Goal: Task Accomplishment & Management: Use online tool/utility

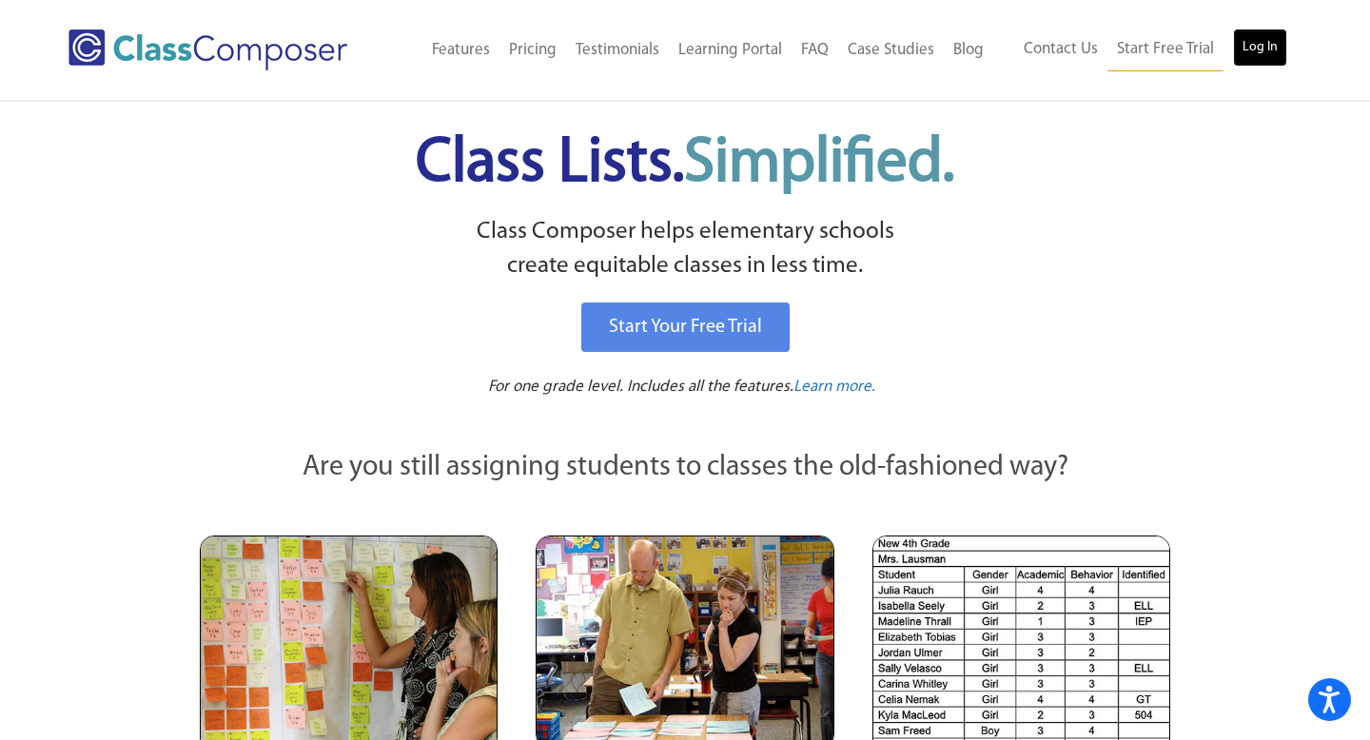
click at [1255, 45] on link "Log In" at bounding box center [1260, 48] width 54 height 38
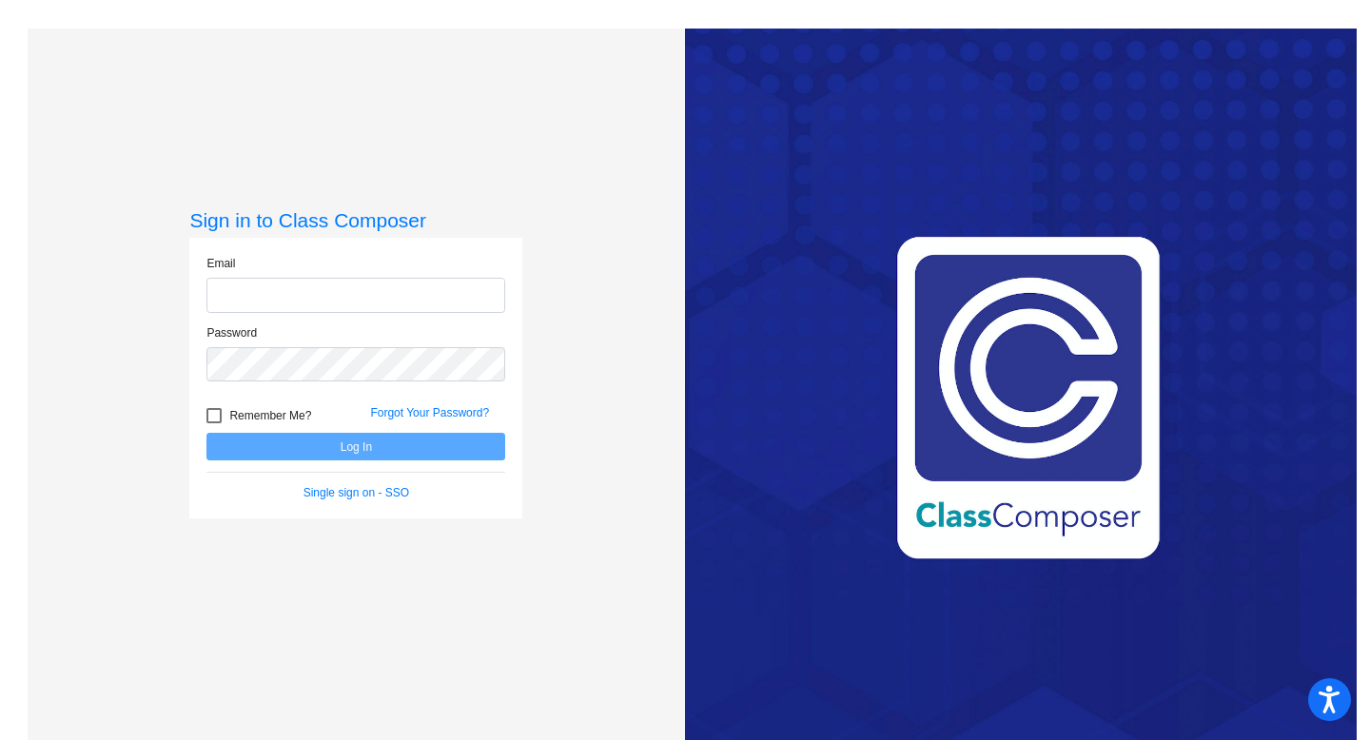
type input "[PERSON_NAME][EMAIL_ADDRESS][PERSON_NAME][DOMAIN_NAME]"
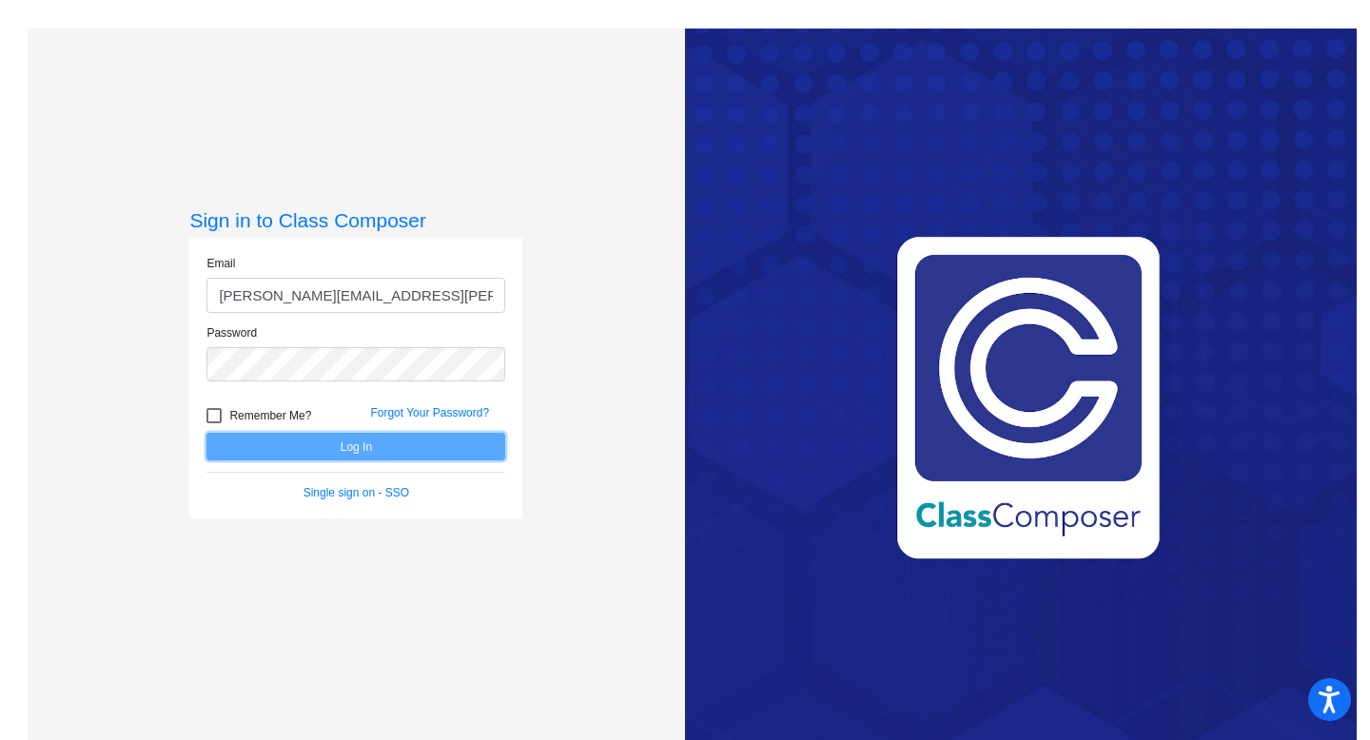
click at [341, 446] on button "Log In" at bounding box center [355, 447] width 299 height 28
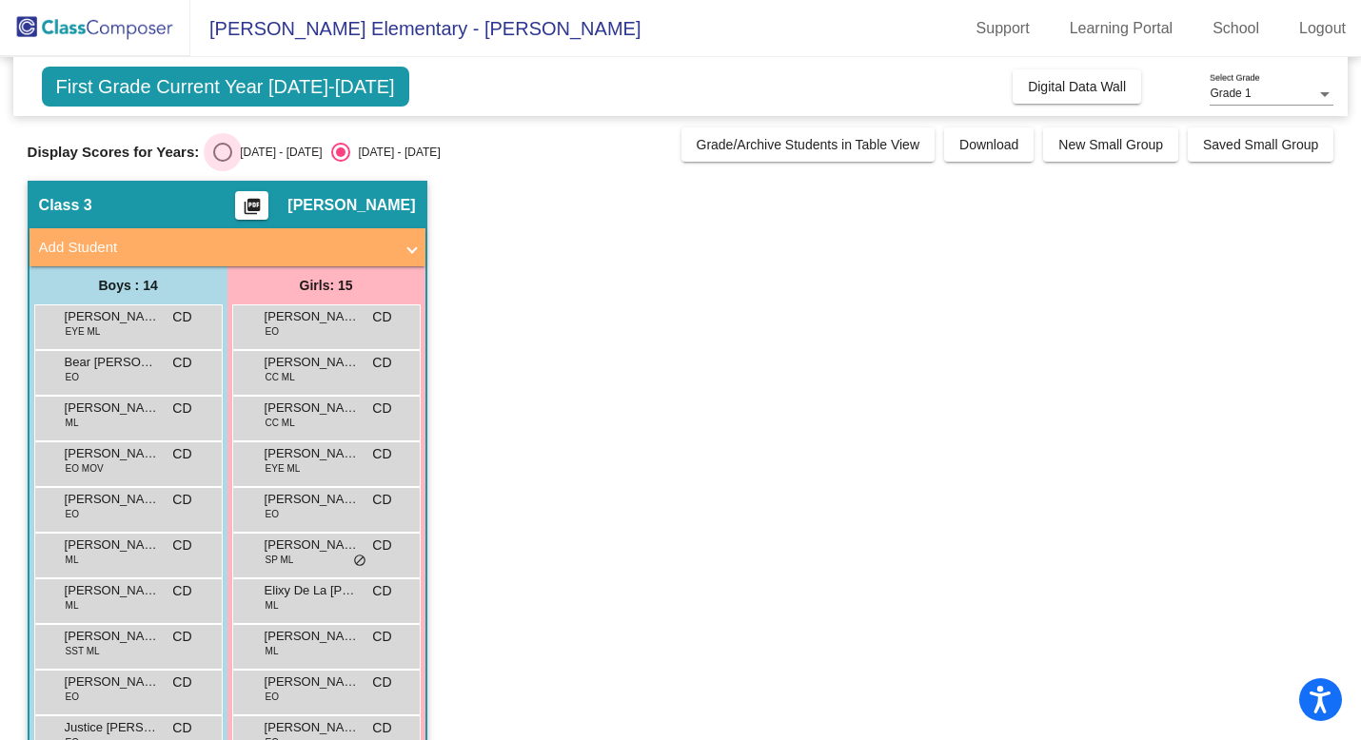
click at [244, 153] on div "[DATE] - [DATE]" at bounding box center [276, 152] width 89 height 17
click at [223, 162] on input "[DATE] - [DATE]" at bounding box center [222, 162] width 1 height 1
radio input "true"
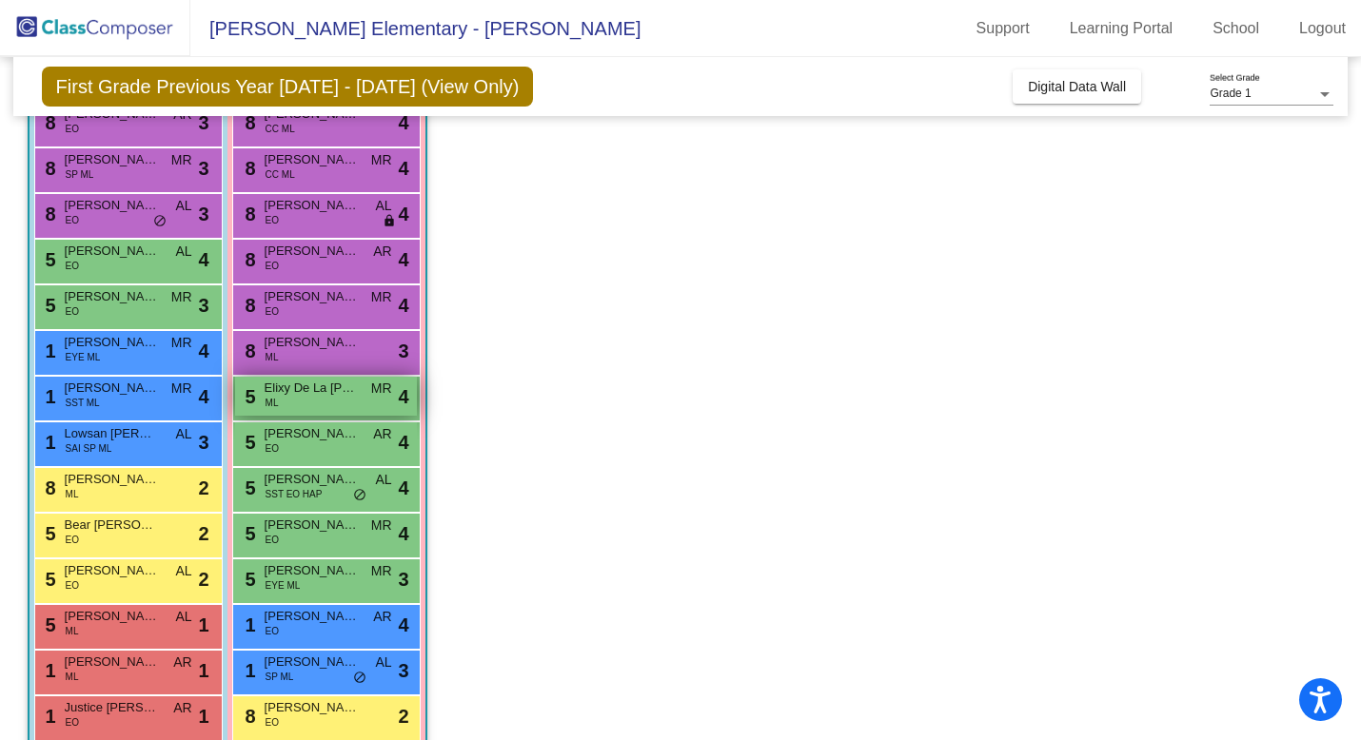
scroll to position [209, 0]
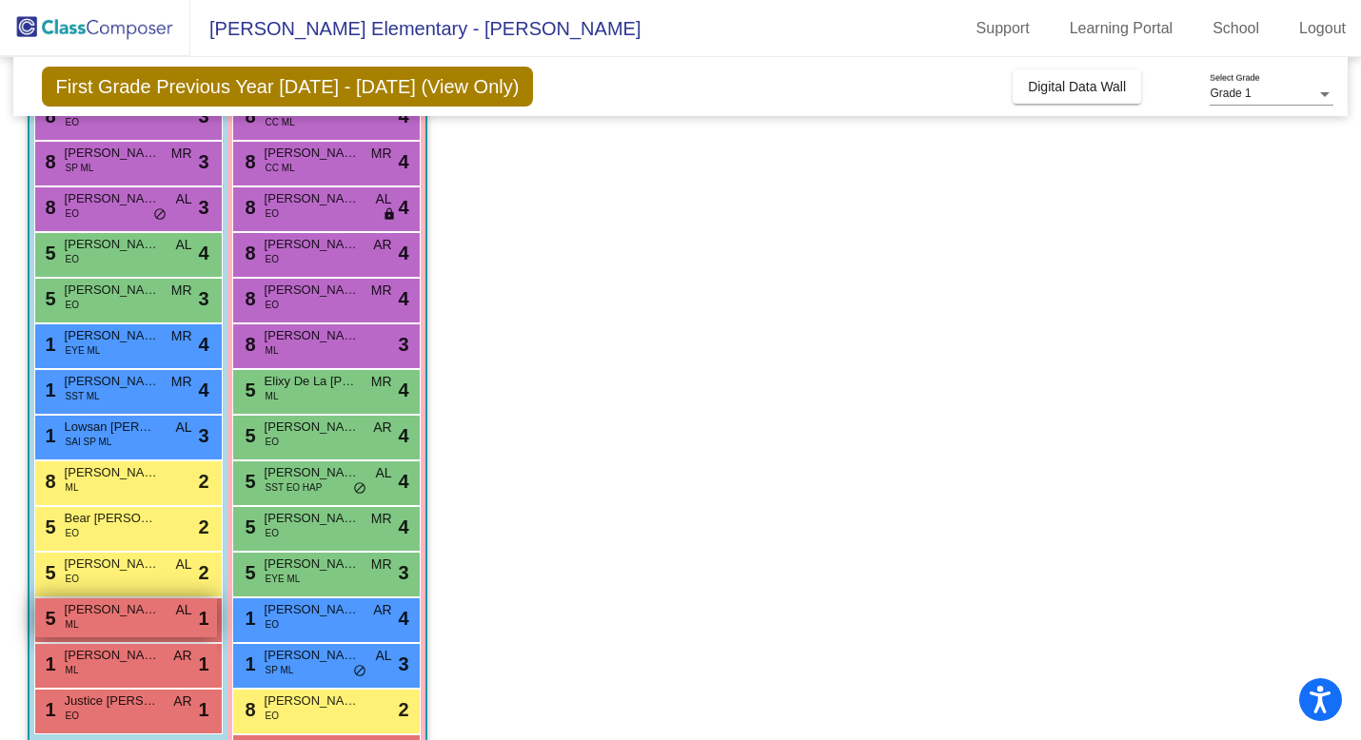
click at [130, 617] on span "[PERSON_NAME] [PERSON_NAME]" at bounding box center [112, 609] width 95 height 19
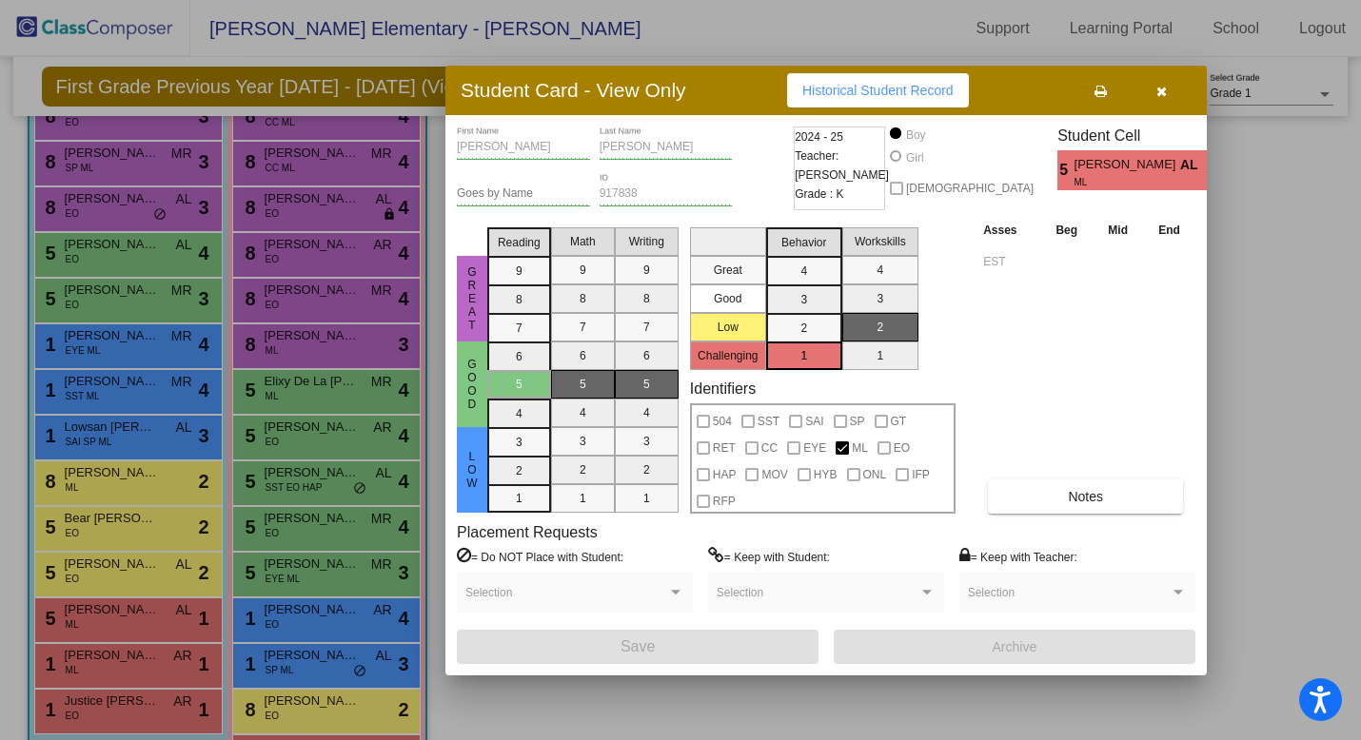
click at [1157, 85] on icon "button" at bounding box center [1161, 91] width 10 height 13
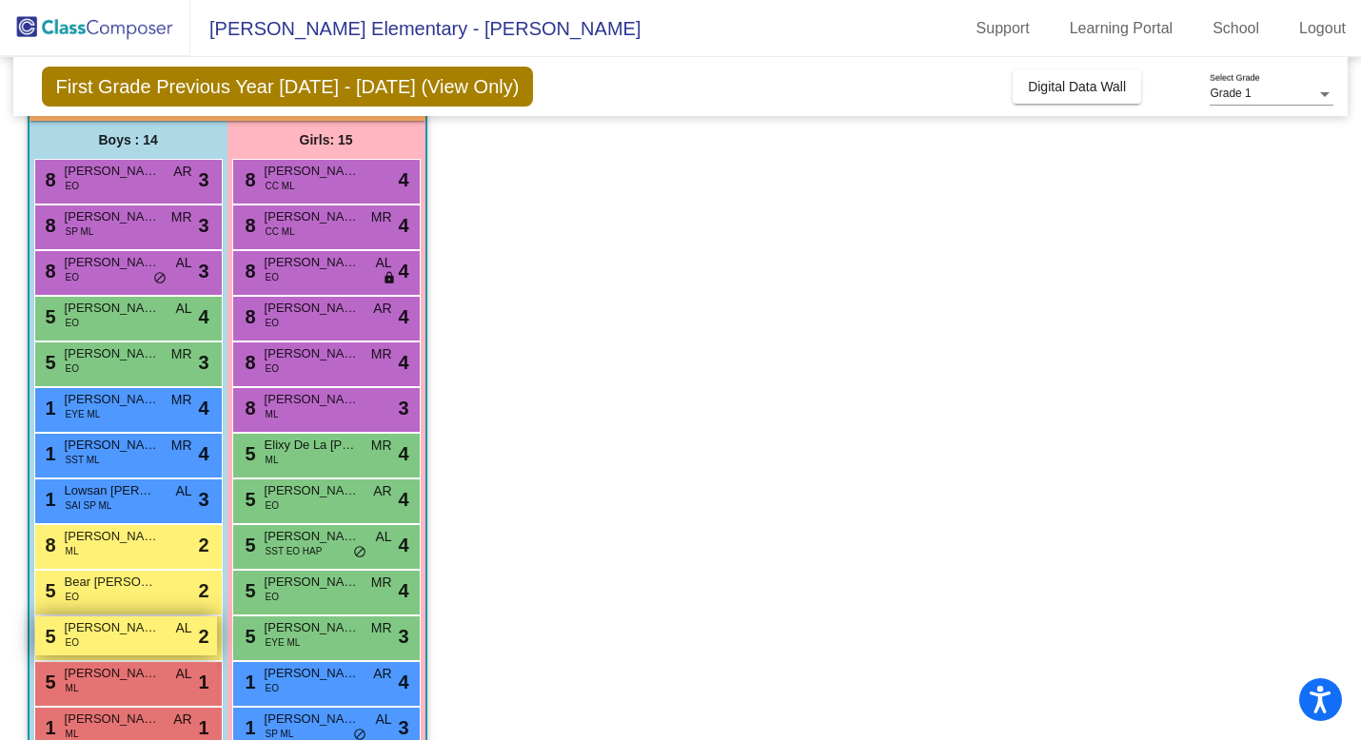
scroll to position [132, 0]
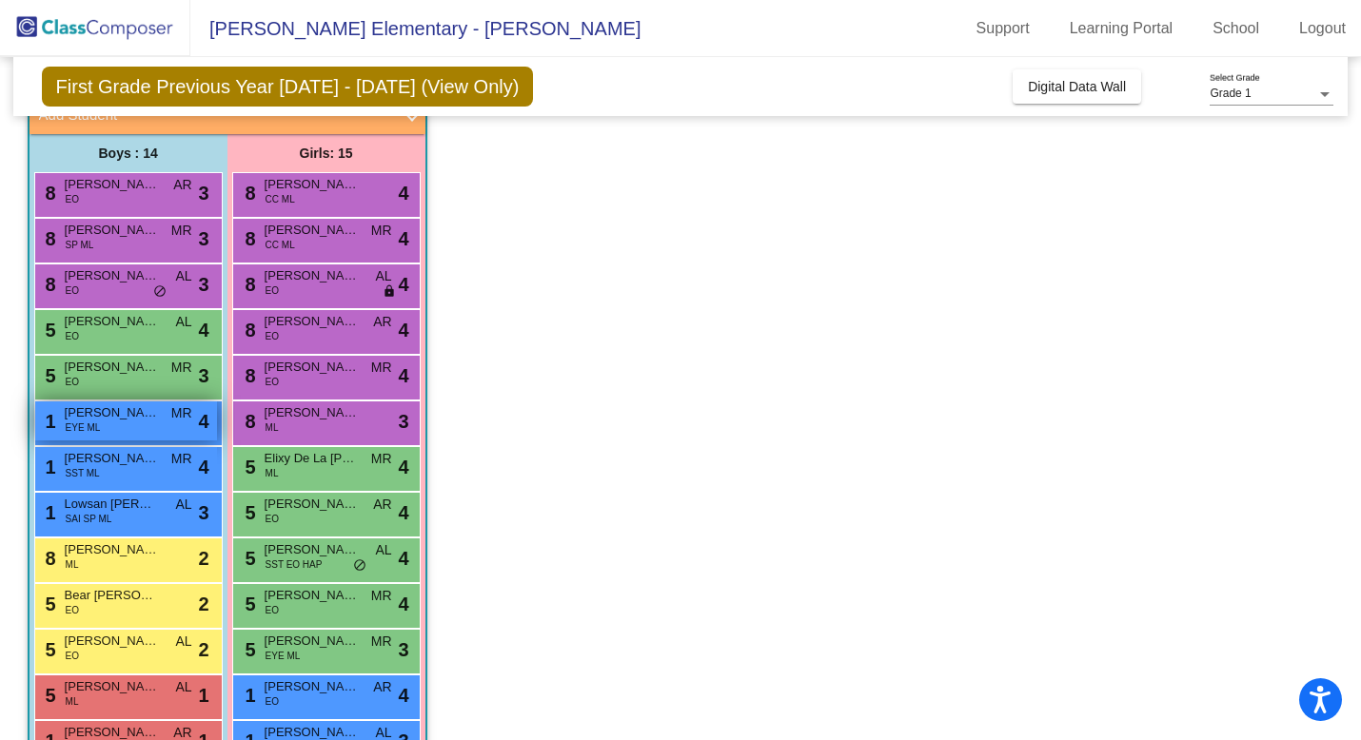
click at [121, 430] on div "1 [PERSON_NAME] EYE ML MR lock do_not_disturb_alt 4" at bounding box center [126, 421] width 182 height 39
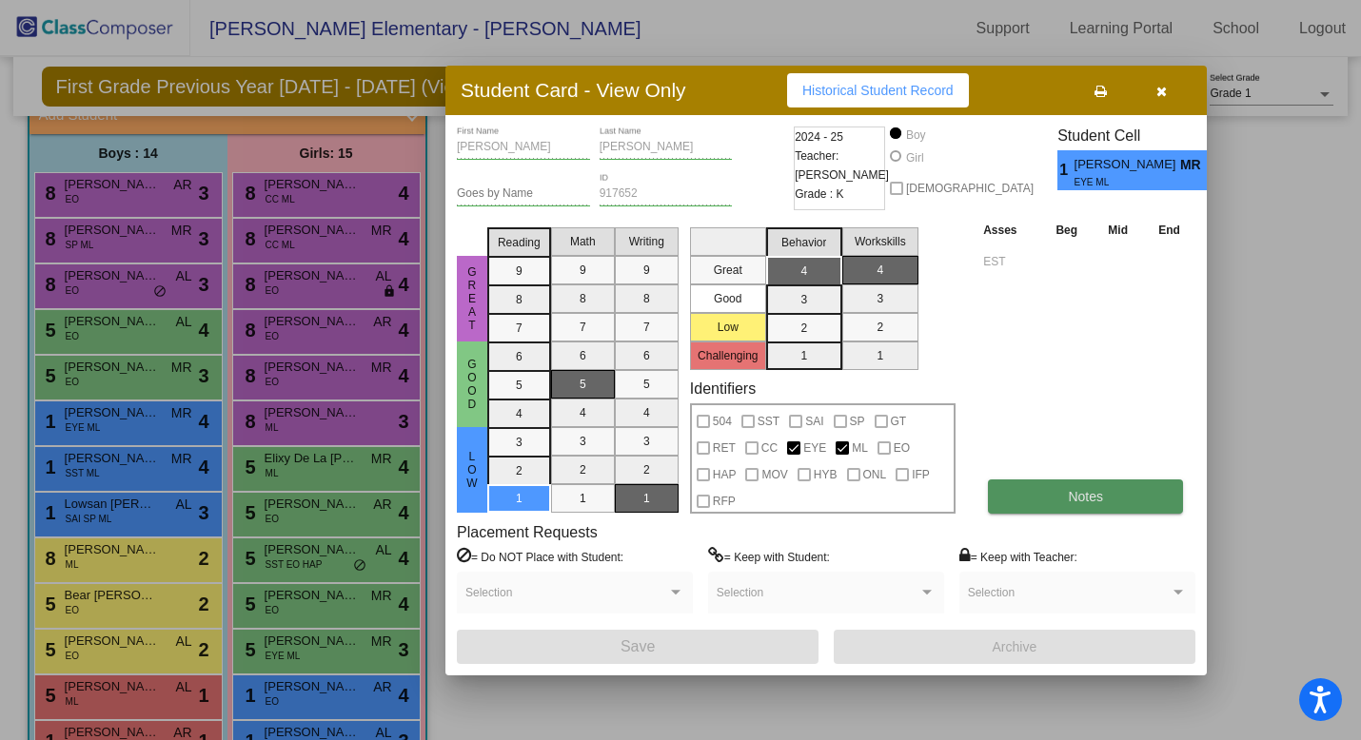
click at [1103, 491] on span "Notes" at bounding box center [1085, 496] width 35 height 15
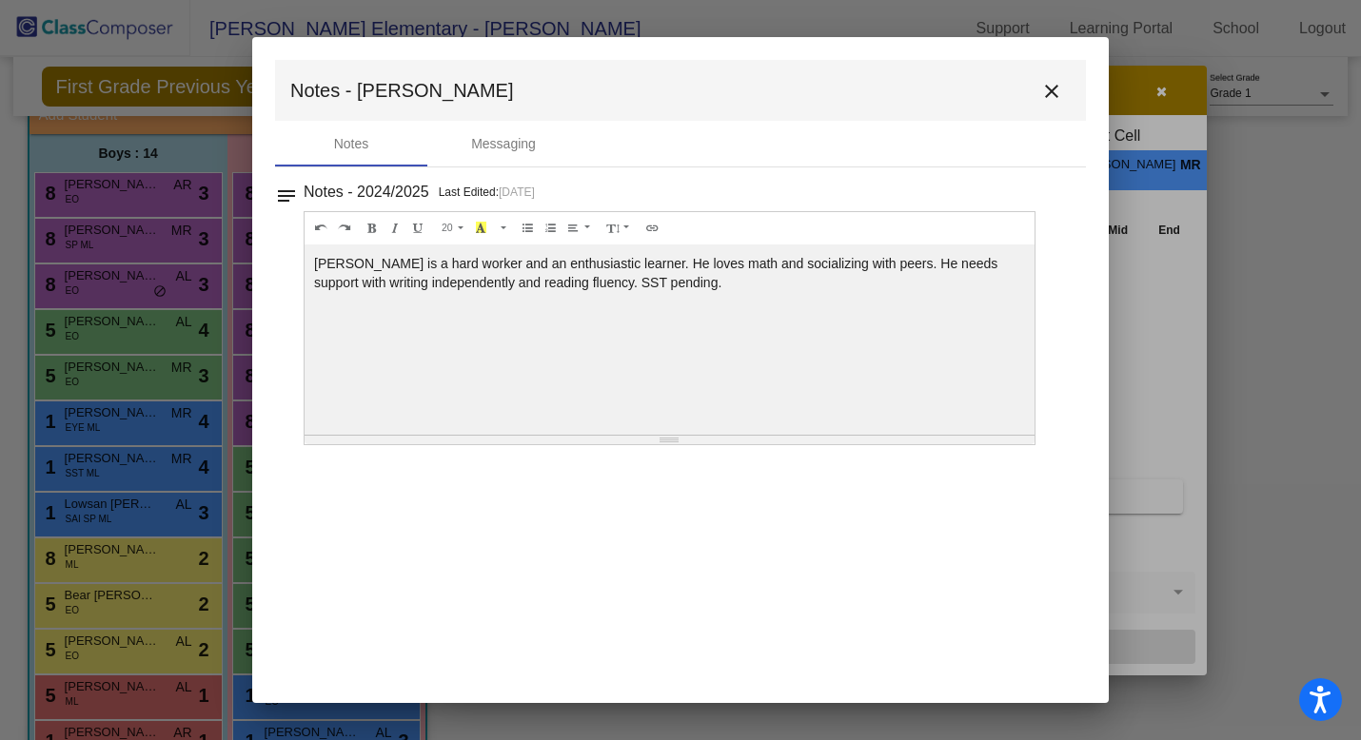
click at [1055, 90] on mat-icon "close" at bounding box center [1051, 91] width 23 height 23
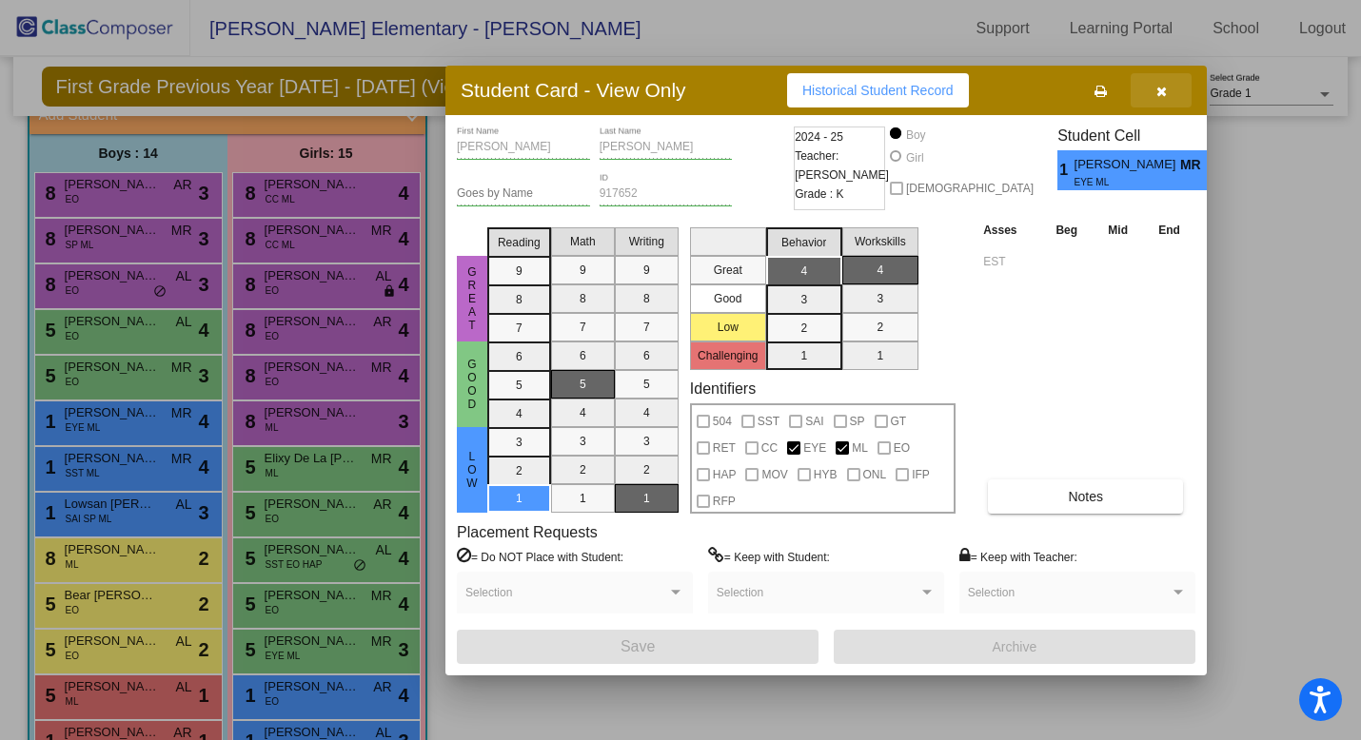
click at [1158, 90] on icon "button" at bounding box center [1161, 91] width 10 height 13
